Goal: Complete application form: Complete application form

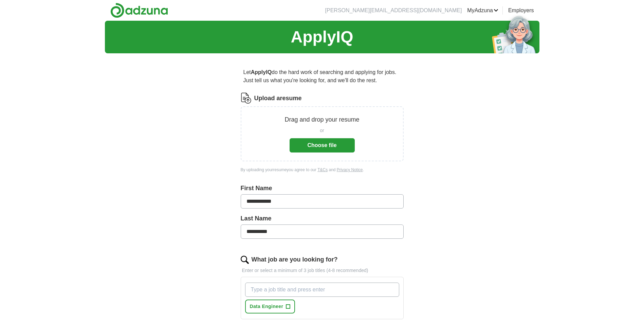
click at [331, 144] on button "Choose file" at bounding box center [322, 145] width 65 height 14
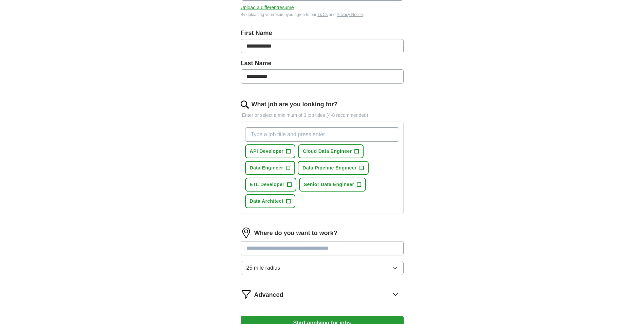
scroll to position [170, 0]
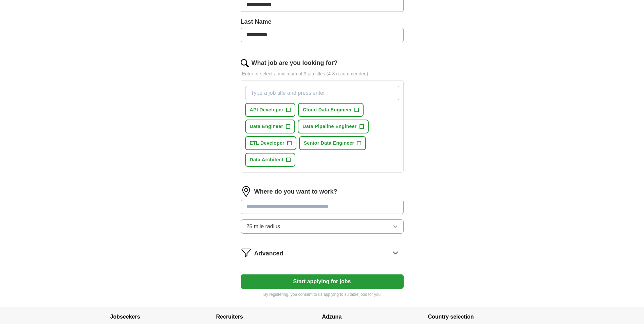
click at [354, 202] on input at bounding box center [322, 207] width 163 height 14
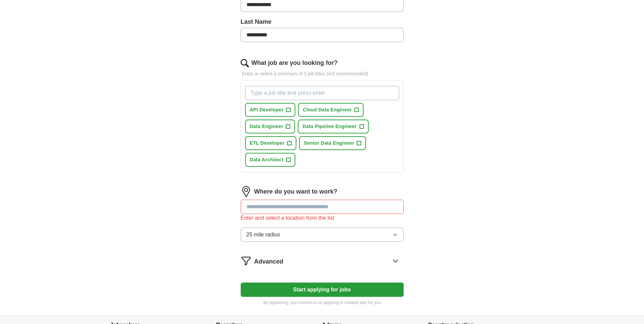
click at [339, 230] on button "25 mile radius" at bounding box center [322, 235] width 163 height 14
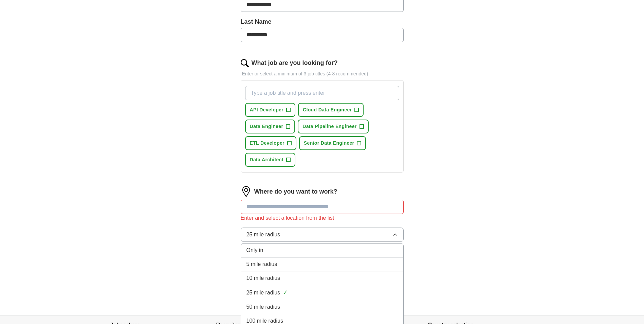
click at [339, 230] on button "25 mile radius" at bounding box center [322, 235] width 163 height 14
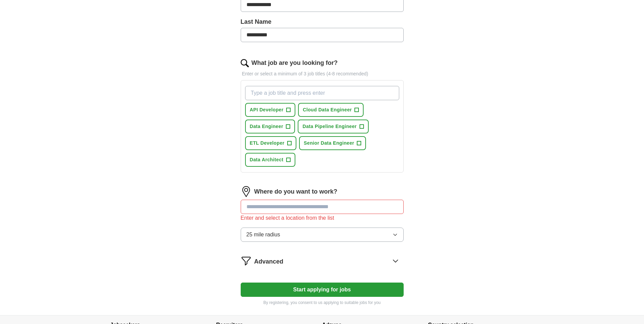
click at [347, 208] on input at bounding box center [322, 207] width 163 height 14
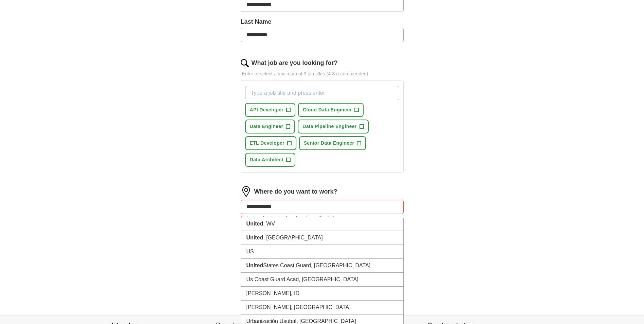
type input "**********"
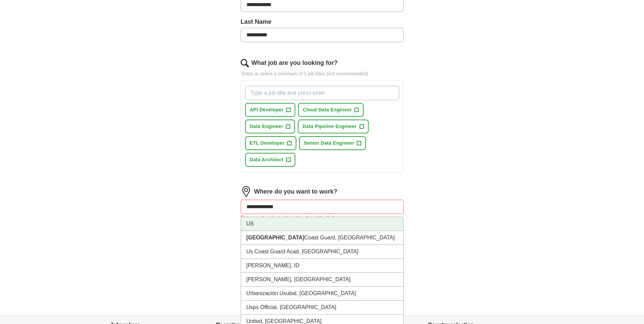
click at [262, 229] on li "US" at bounding box center [322, 224] width 162 height 14
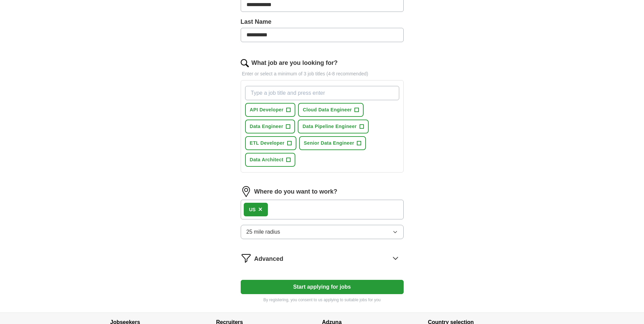
click at [323, 283] on button "Start applying for jobs" at bounding box center [322, 287] width 163 height 14
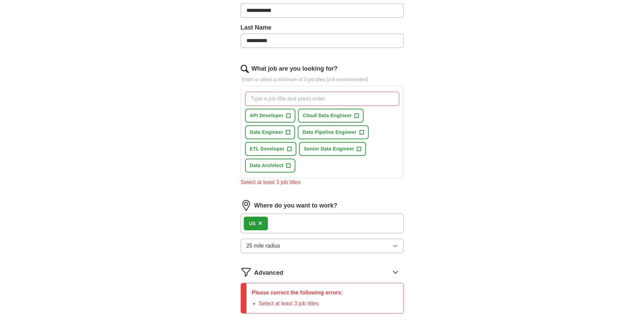
scroll to position [164, 0]
click at [288, 132] on span "+" at bounding box center [288, 132] width 4 height 5
click at [361, 133] on span "+" at bounding box center [362, 132] width 4 height 5
click at [273, 151] on span "ETL Developer" at bounding box center [267, 149] width 35 height 7
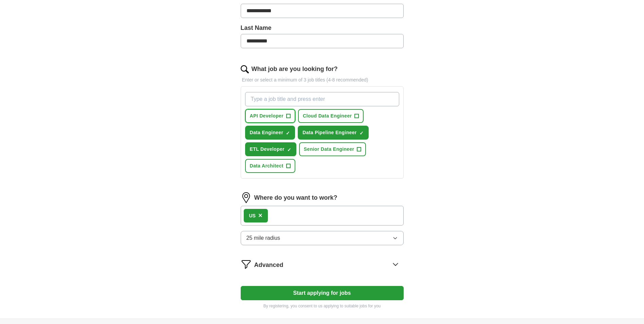
click at [268, 113] on span "API Developer" at bounding box center [267, 115] width 34 height 7
click at [278, 169] on span "Data Architect" at bounding box center [267, 165] width 34 height 7
click at [335, 149] on span "Senior Data Engineer" at bounding box center [329, 149] width 51 height 7
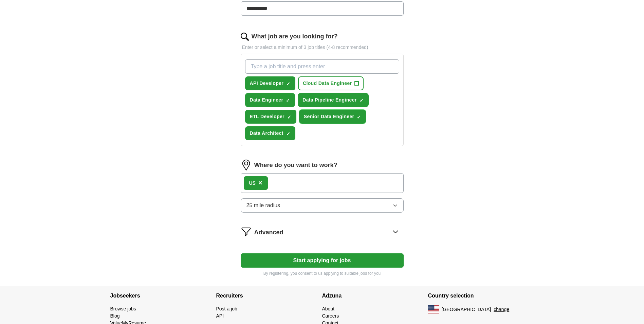
scroll to position [227, 0]
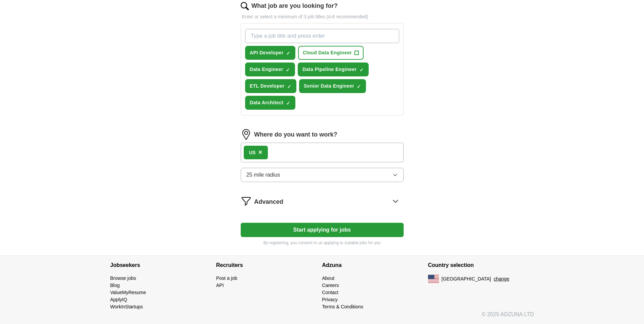
click at [326, 223] on button "Start applying for jobs" at bounding box center [322, 230] width 163 height 14
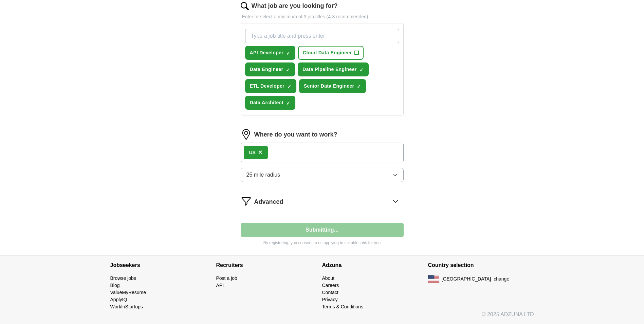
select select "**"
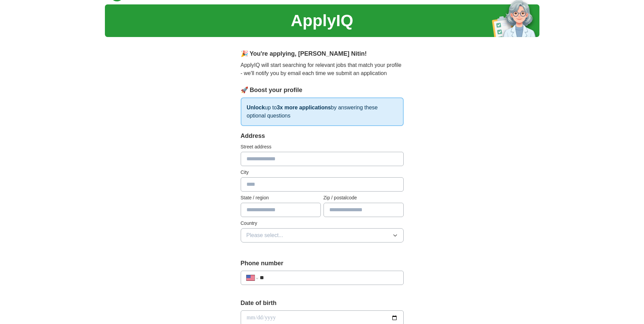
scroll to position [0, 0]
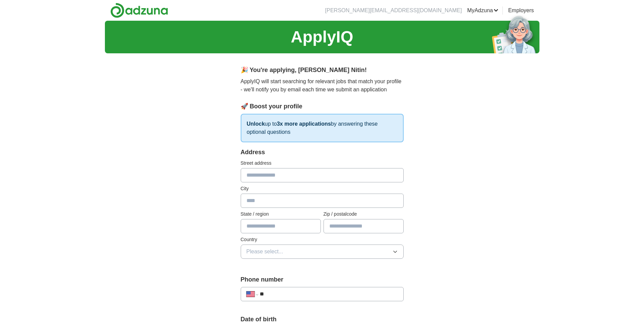
click at [266, 179] on input "text" at bounding box center [322, 175] width 163 height 14
type input "**********"
type input "****"
type input "********"
type input "*****"
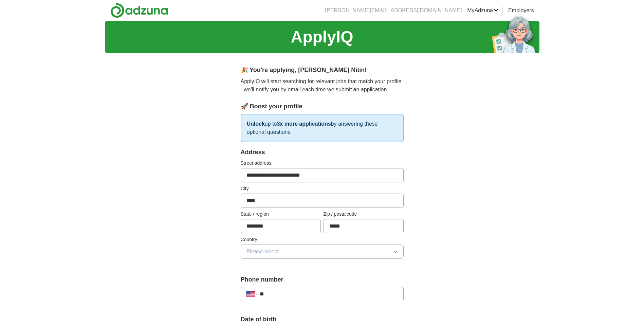
drag, startPoint x: 287, startPoint y: 202, endPoint x: 213, endPoint y: 198, distance: 74.5
click at [213, 198] on div "**********" at bounding box center [322, 330] width 435 height 618
type input "*******"
click at [172, 206] on div "**********" at bounding box center [322, 330] width 435 height 618
click at [294, 251] on button "Please select..." at bounding box center [322, 251] width 163 height 14
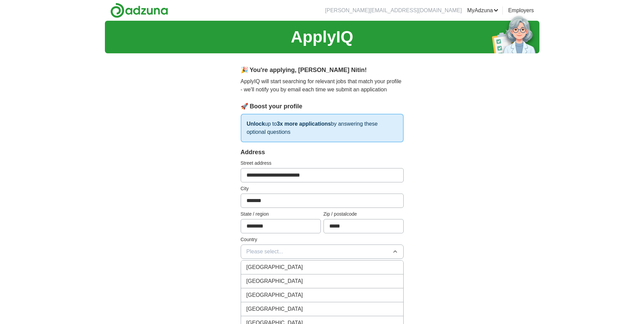
click at [272, 279] on span "[GEOGRAPHIC_DATA]" at bounding box center [275, 281] width 57 height 8
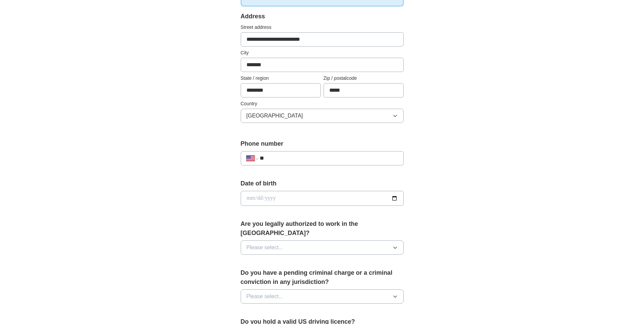
scroll to position [204, 0]
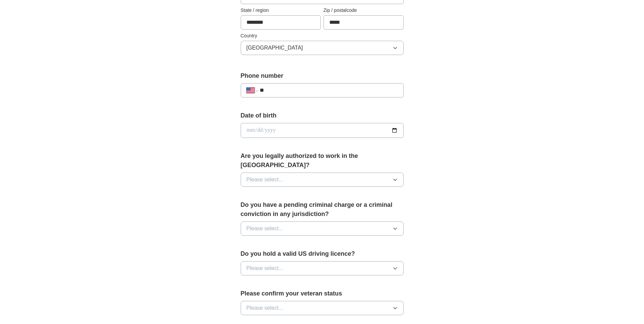
click at [335, 172] on button "Please select..." at bounding box center [322, 179] width 163 height 14
click at [276, 191] on li "Yes" at bounding box center [322, 195] width 162 height 14
click at [288, 221] on button "Please select..." at bounding box center [322, 228] width 163 height 14
click at [280, 254] on div "No" at bounding box center [322, 258] width 151 height 8
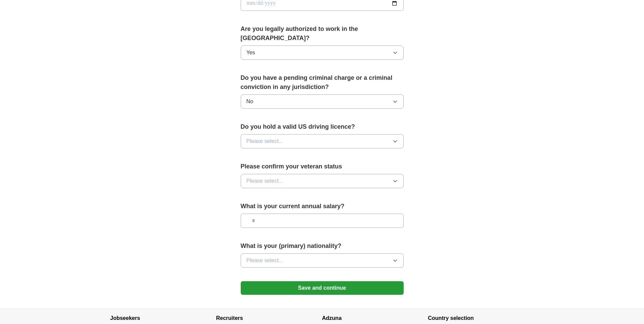
scroll to position [340, 0]
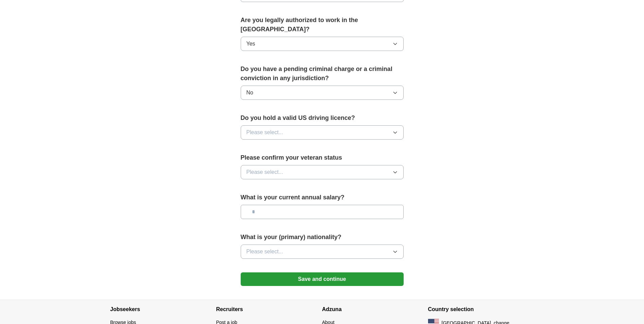
click at [317, 125] on button "Please select..." at bounding box center [322, 132] width 163 height 14
click at [290, 144] on div "Yes" at bounding box center [322, 148] width 151 height 8
click at [302, 165] on button "Please select..." at bounding box center [322, 172] width 163 height 14
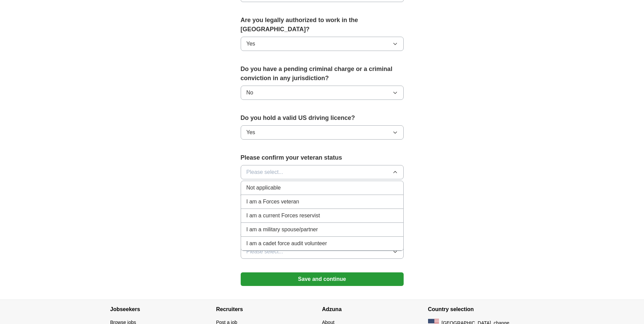
scroll to position [374, 0]
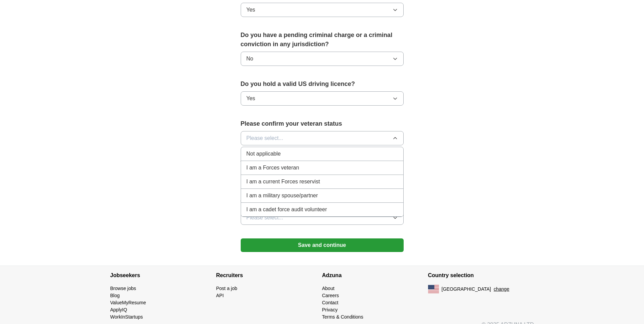
click at [286, 150] on div "Not applicable" at bounding box center [322, 154] width 151 height 8
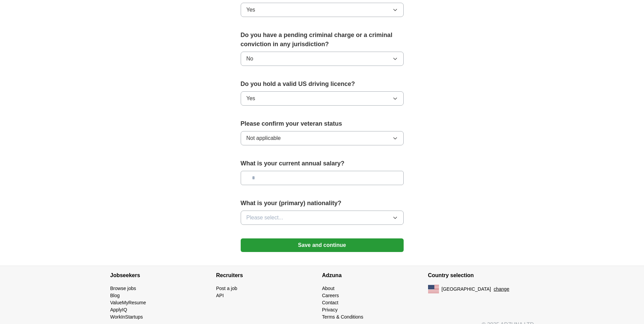
click at [304, 171] on input "text" at bounding box center [322, 178] width 163 height 14
click at [278, 214] on span "Please select..." at bounding box center [265, 218] width 37 height 8
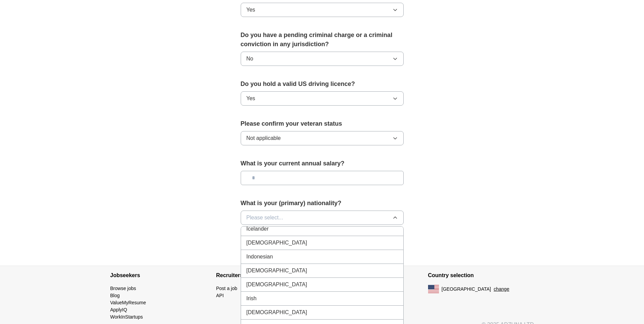
scroll to position [1087, 0]
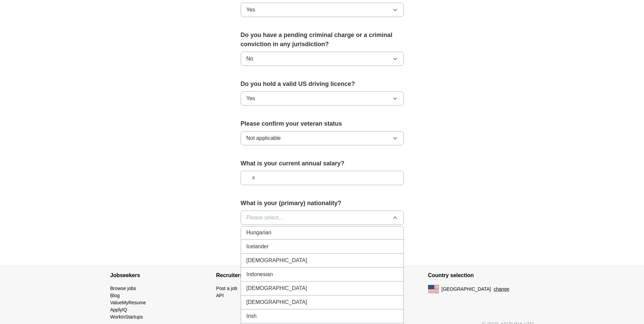
click at [262, 256] on div "[DEMOGRAPHIC_DATA]" at bounding box center [322, 260] width 151 height 8
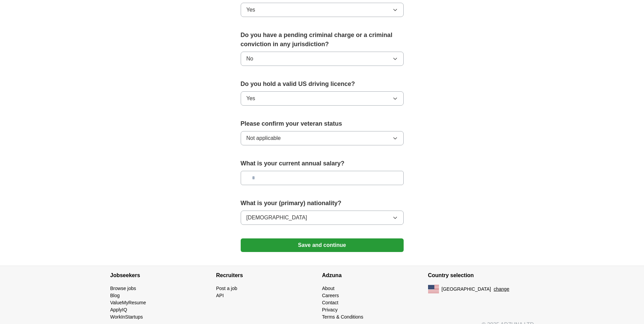
click at [301, 238] on button "Save and continue" at bounding box center [322, 245] width 163 height 14
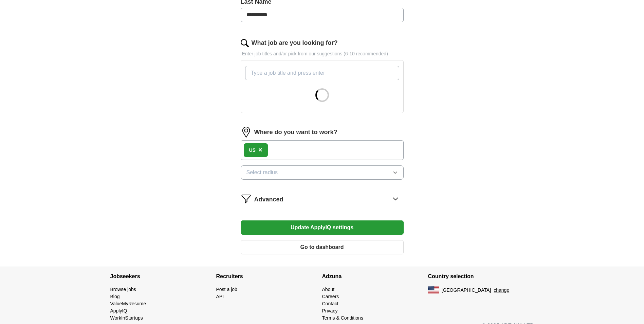
scroll to position [201, 0]
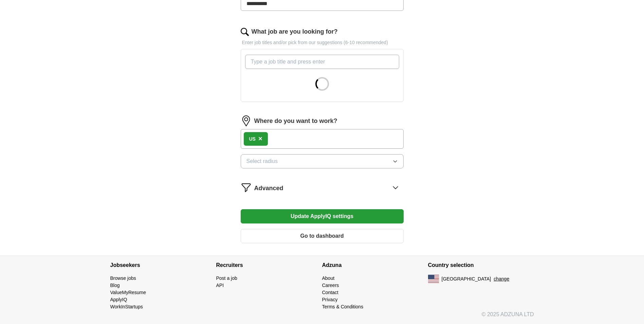
click at [290, 163] on button "Select radius" at bounding box center [322, 161] width 163 height 14
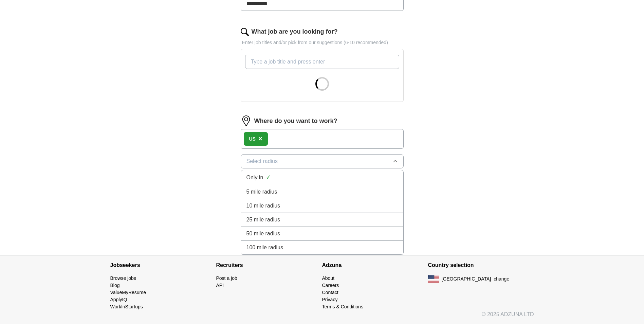
click at [281, 246] on span "100 mile radius" at bounding box center [265, 247] width 37 height 8
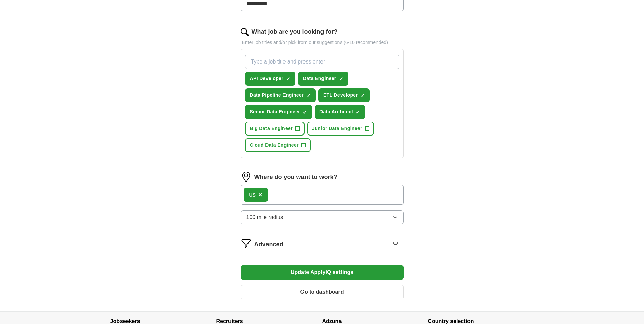
click at [336, 268] on button "Update ApplyIQ settings" at bounding box center [322, 272] width 163 height 14
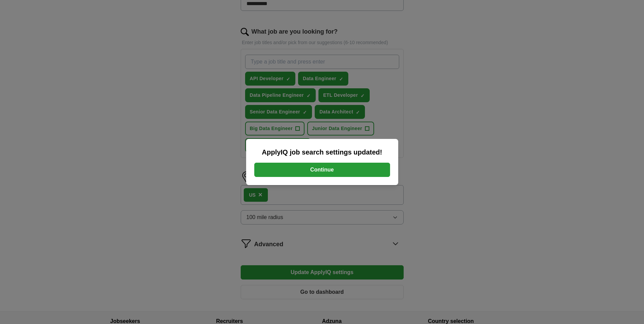
click at [355, 168] on button "Continue" at bounding box center [322, 170] width 136 height 14
